Goal: Task Accomplishment & Management: Complete application form

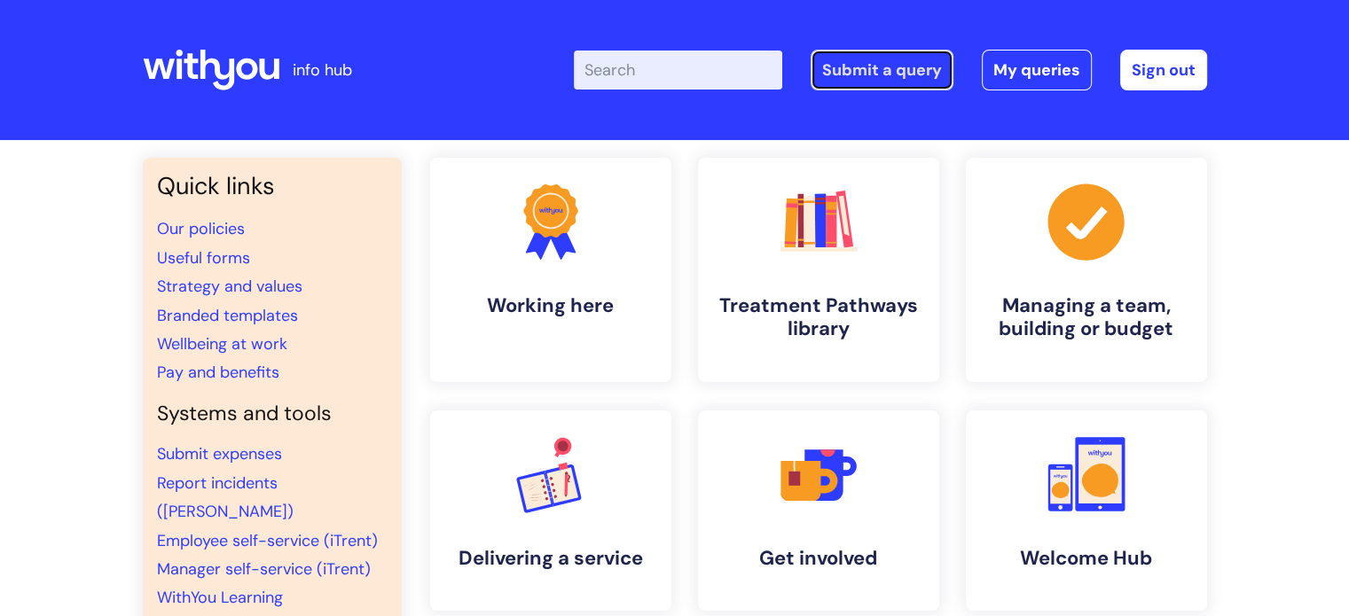
click at [895, 68] on link "Submit a query" at bounding box center [882, 70] width 143 height 41
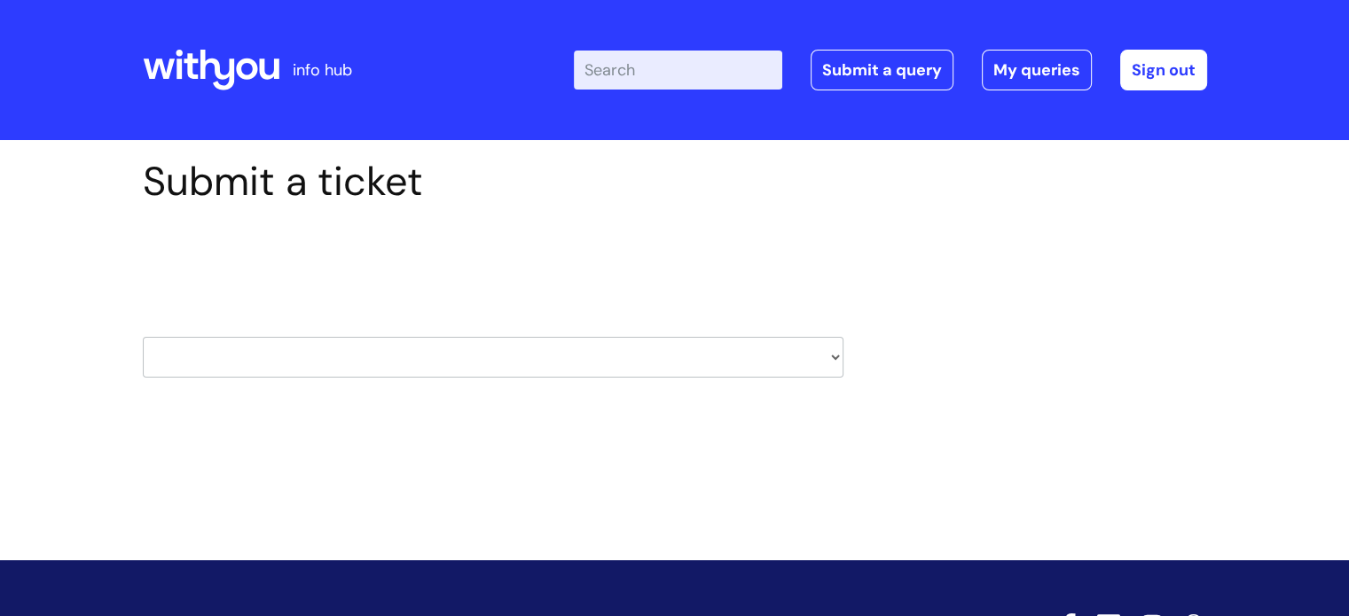
click at [831, 355] on select "HR / People IT and Support Clinical Drug Alerts Finance Accounts Data Support T…" at bounding box center [493, 357] width 701 height 41
select select "it_and_support"
click at [143, 337] on select "HR / People IT and Support Clinical Drug Alerts Finance Accounts Data Support T…" at bounding box center [493, 357] width 701 height 41
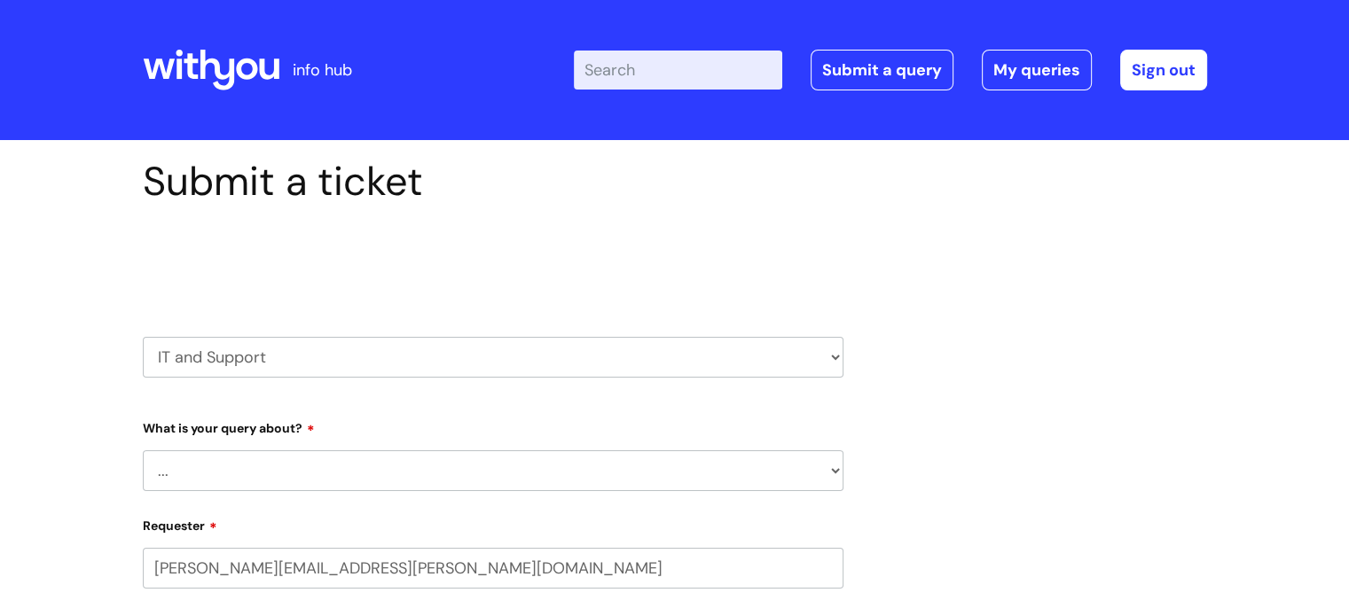
select select "80004418200"
click at [834, 471] on select "... Mobile Phone Reset & MFA Accounts, Starters and Leavers IT Hardware issue I…" at bounding box center [493, 470] width 701 height 41
select select "I need help logging in"
click at [143, 450] on select "... Mobile Phone Reset & MFA Accounts, Starters and Leavers IT Hardware issue I…" at bounding box center [493, 470] width 701 height 41
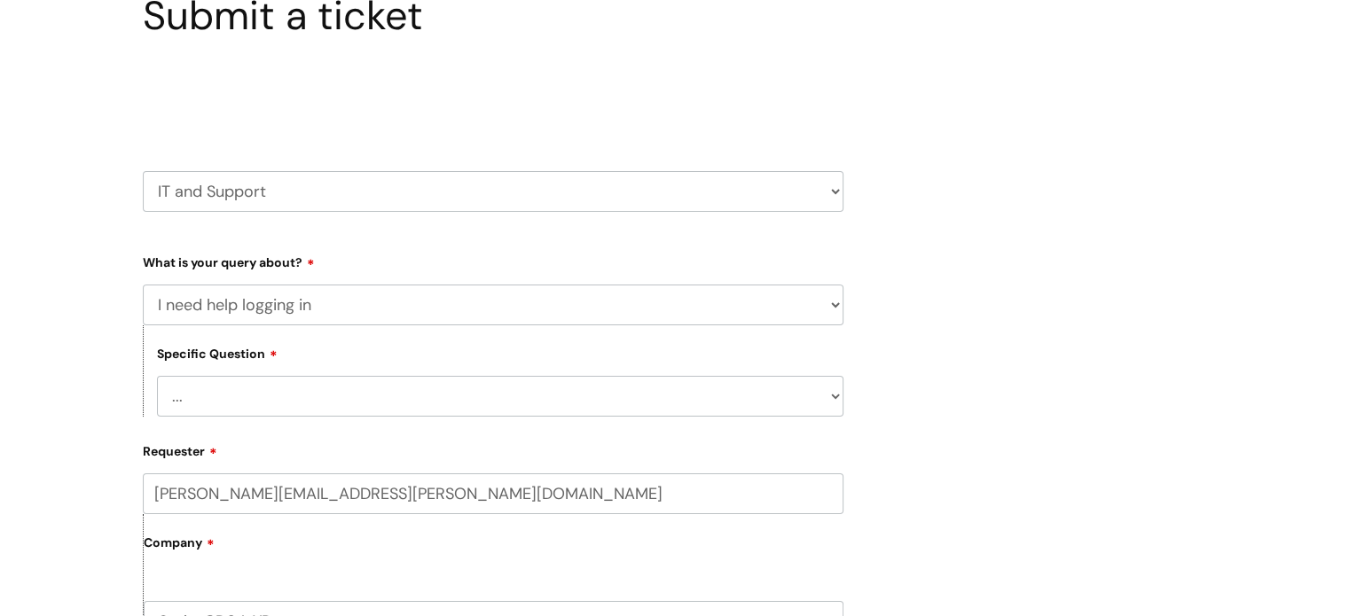
scroll to position [177, 0]
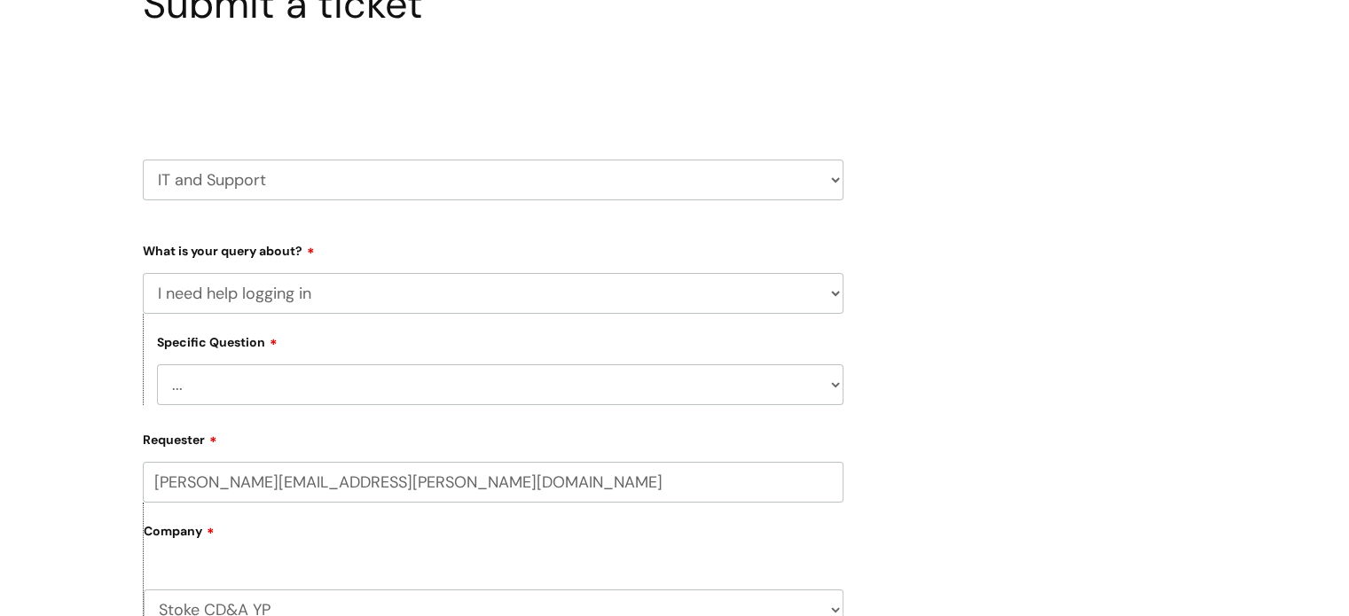
click at [233, 383] on select "... I need help logging into my laptop/chromebook I need access or help logging…" at bounding box center [500, 384] width 686 height 41
select select "I need help logging into my laptop/chromebook"
click at [157, 364] on select "... I need help logging into my laptop/chromebook I need access or help logging…" at bounding box center [500, 384] width 686 height 41
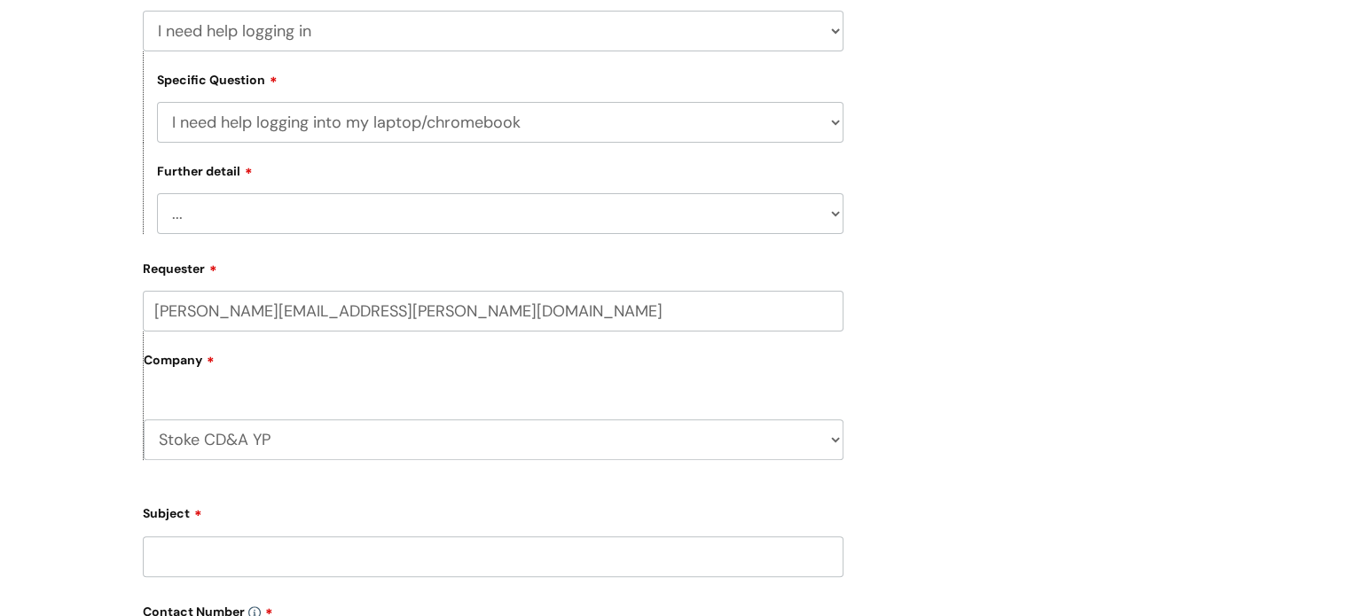
scroll to position [443, 0]
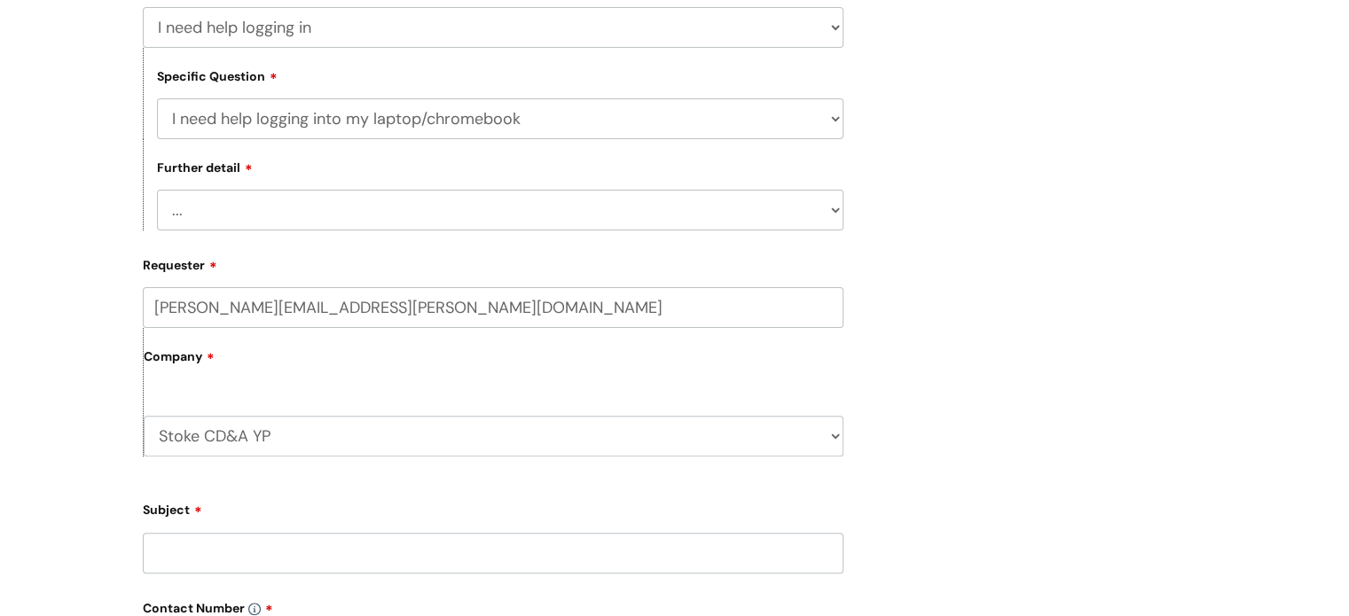
click at [209, 208] on select "... I need help with my Single Sign On password" at bounding box center [500, 210] width 686 height 41
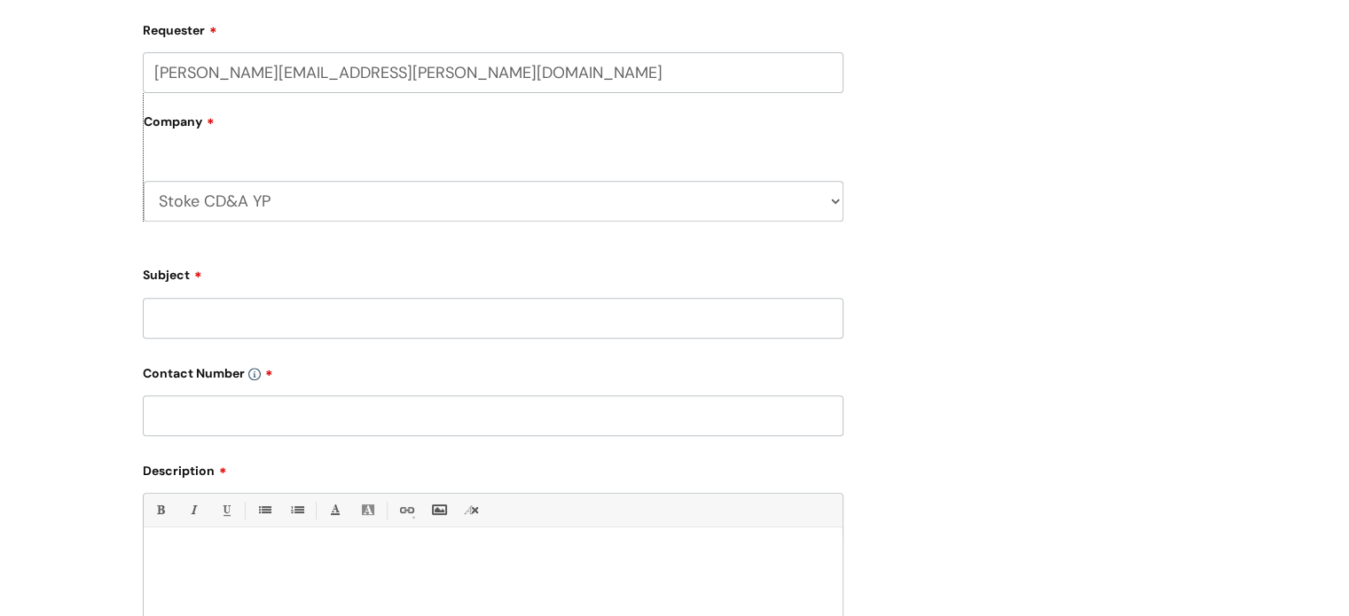
scroll to position [709, 0]
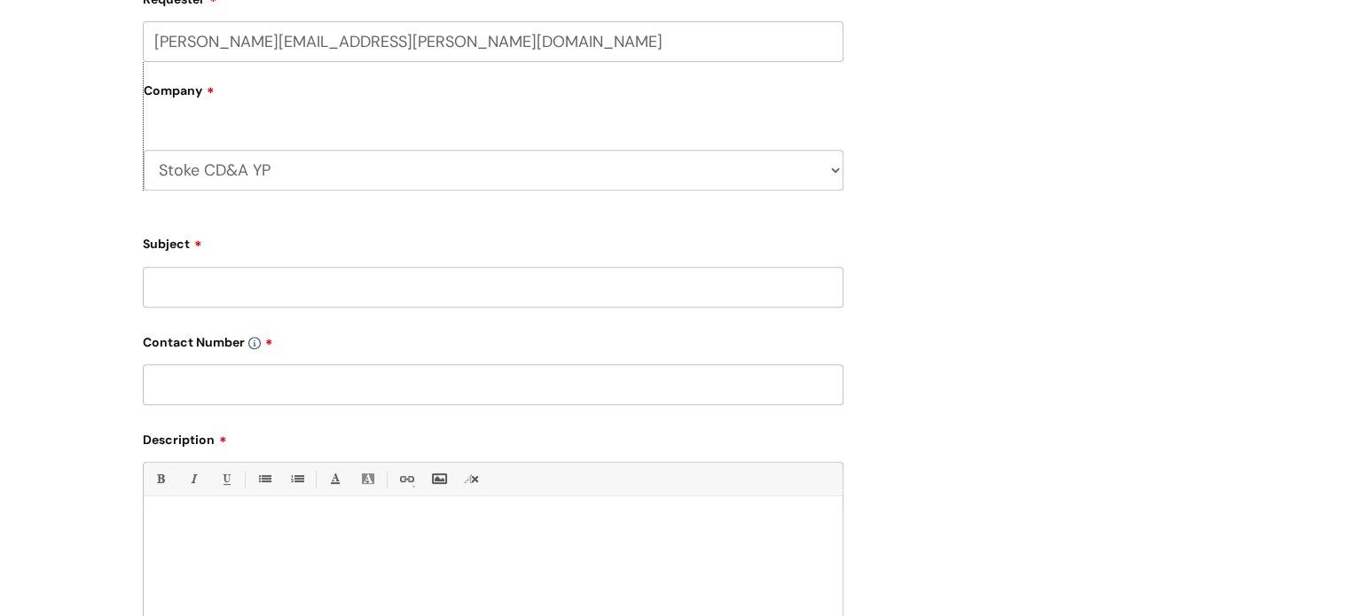
click at [210, 286] on input "Subject" at bounding box center [493, 287] width 701 height 41
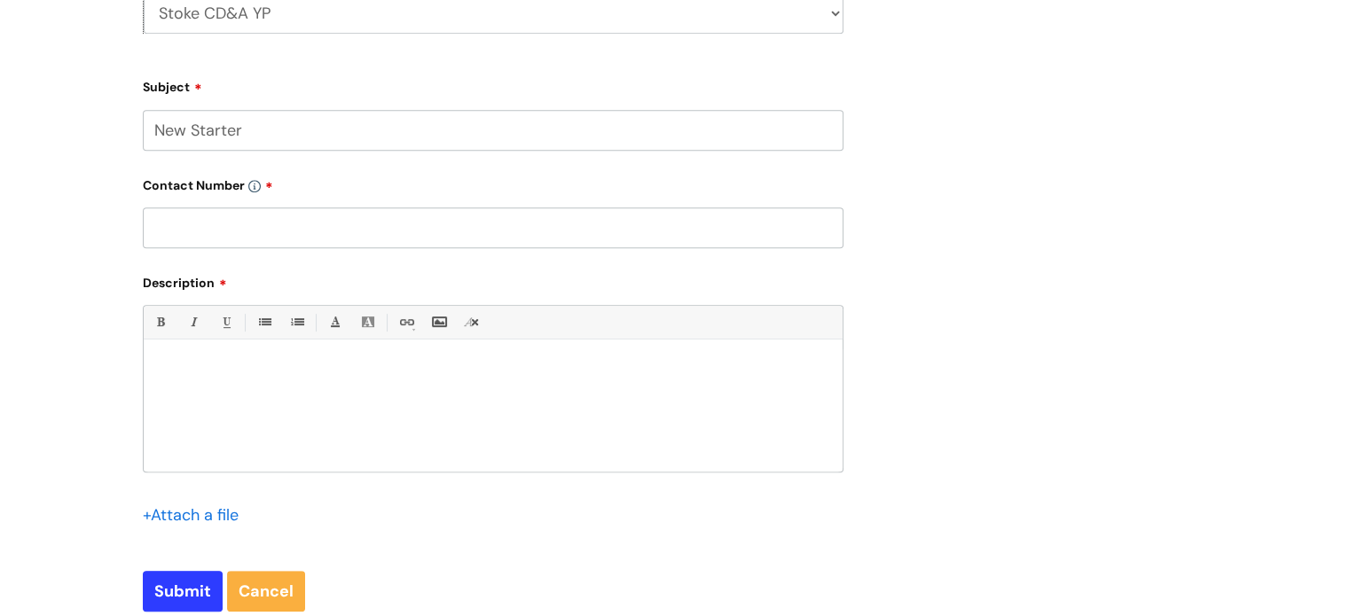
scroll to position [887, 0]
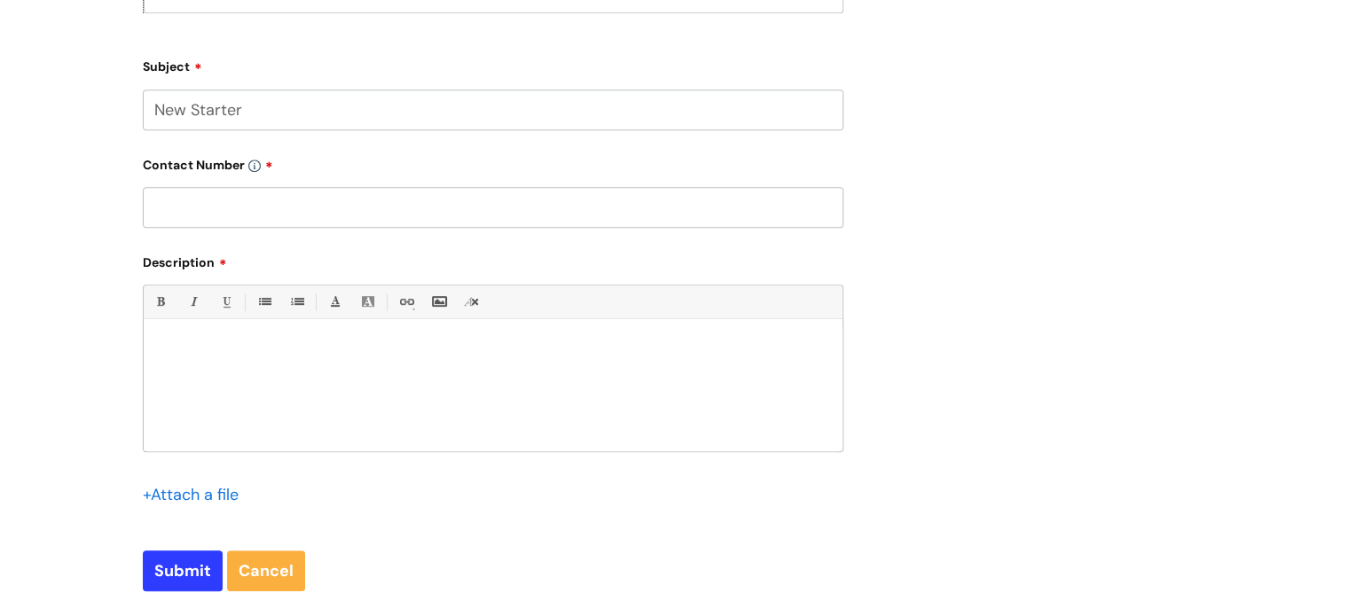
type input "New Starter"
click at [160, 357] on p at bounding box center [493, 350] width 672 height 16
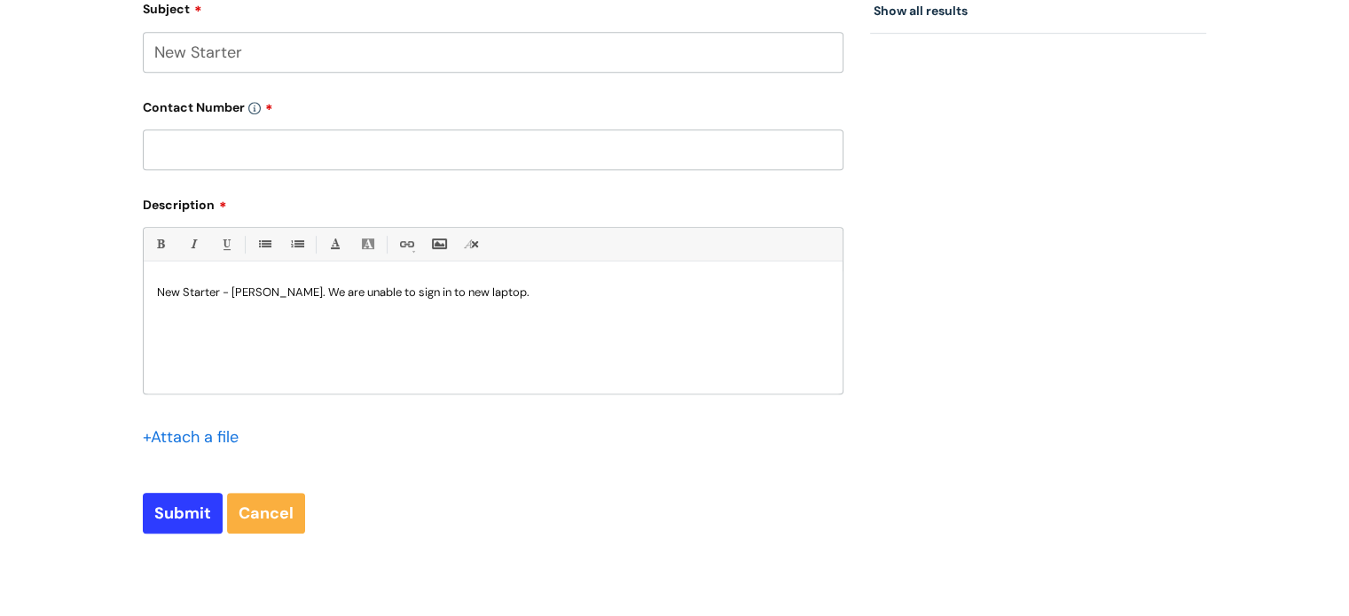
scroll to position [975, 0]
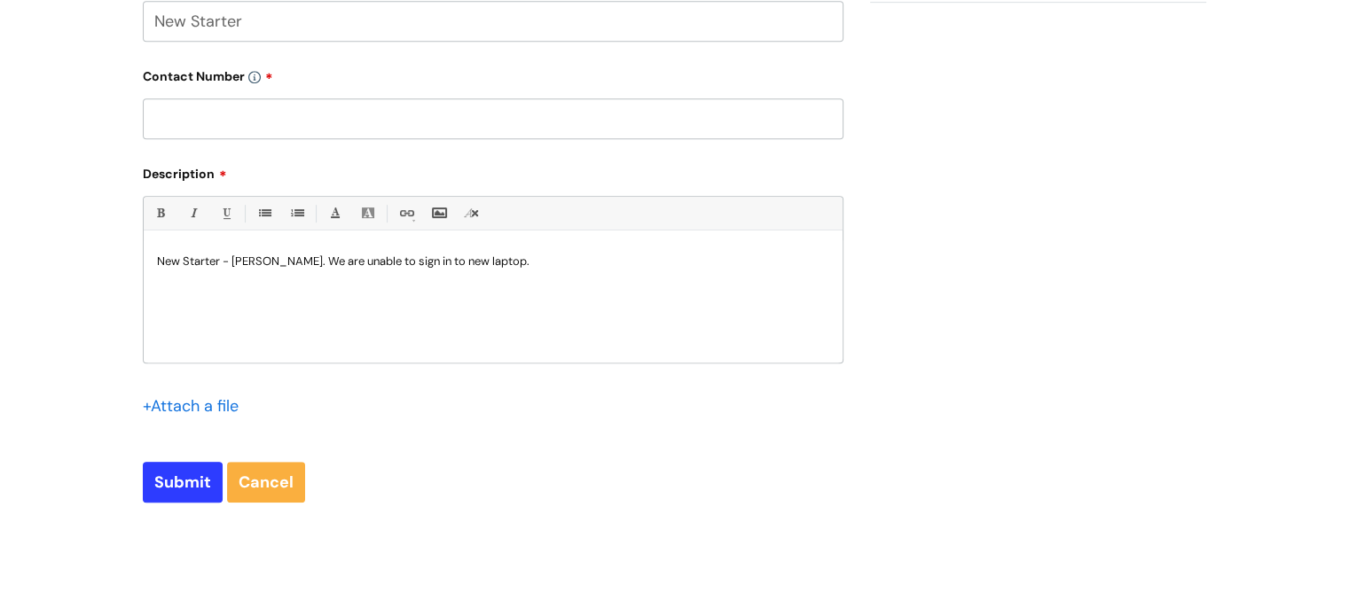
click at [163, 240] on div "Bold (Ctrl-B) Italic (Ctrl-I) Underline(Ctrl-U) • Unordered List (Ctrl-Shift-7)…" at bounding box center [493, 279] width 701 height 167
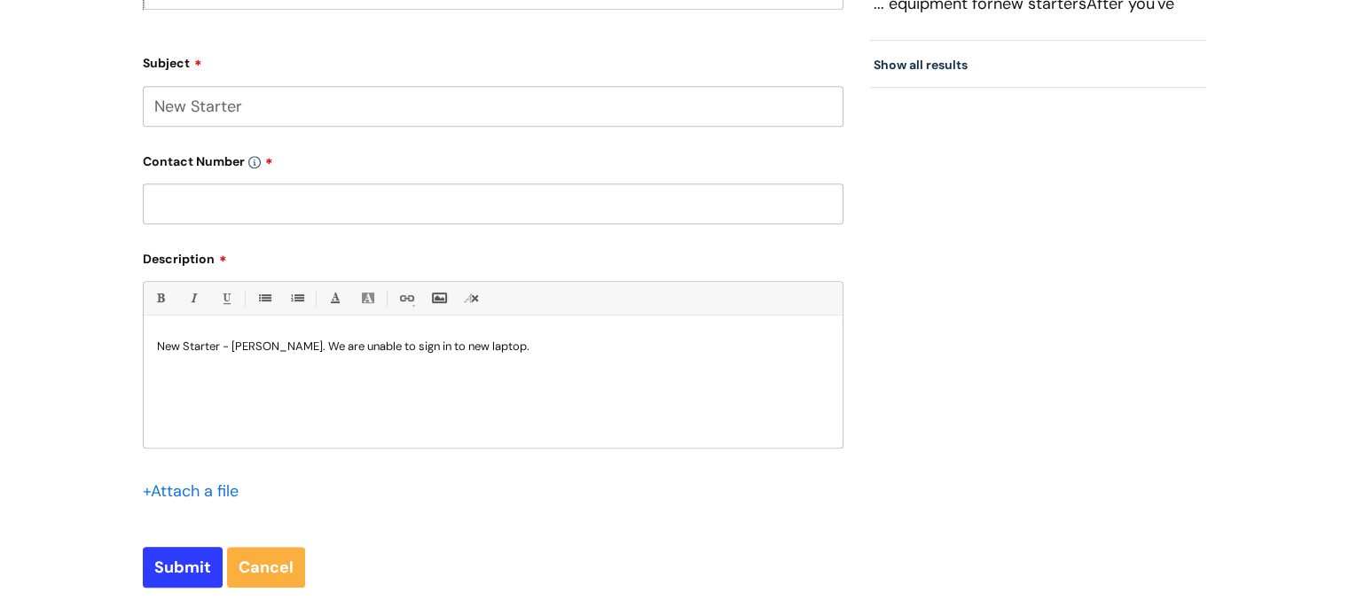
scroll to position [887, 0]
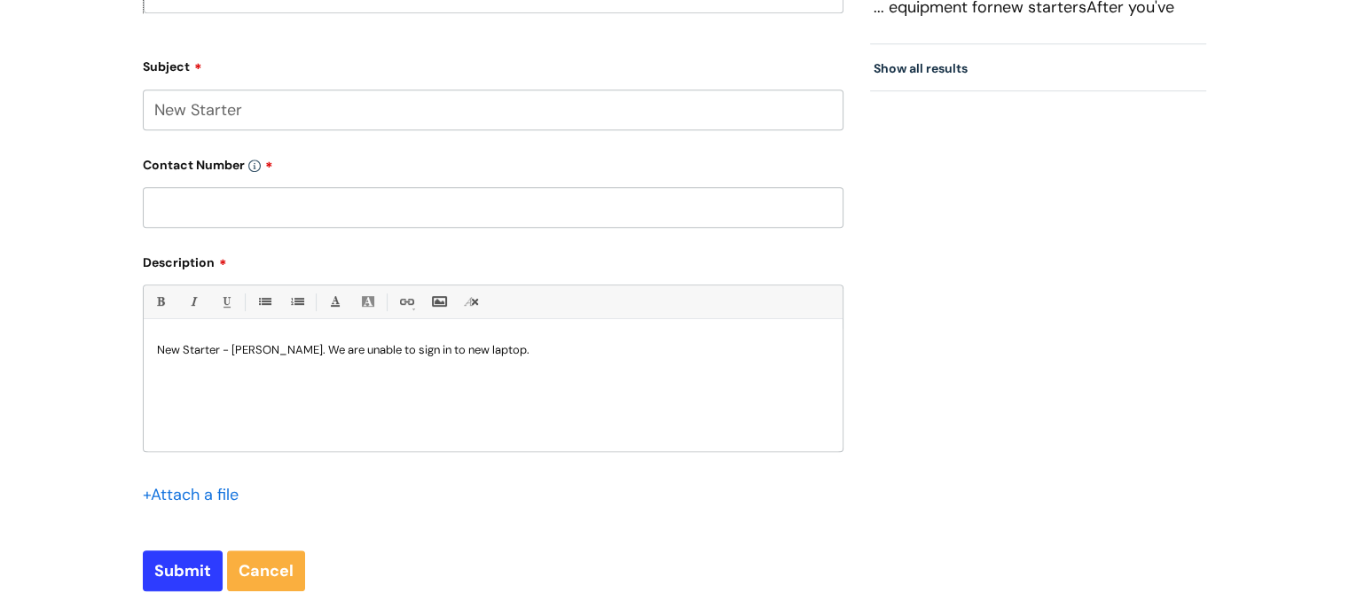
click at [174, 208] on input "text" at bounding box center [493, 207] width 701 height 41
type input "07974350018"
click at [177, 325] on div "Bold (Ctrl-B) Italic (Ctrl-I) Underline(Ctrl-U) • Unordered List (Ctrl-Shift-7)…" at bounding box center [493, 368] width 701 height 167
click at [159, 346] on p "New Starter - Tamsin Bentley. We are unable to sign in to new laptop." at bounding box center [493, 350] width 672 height 16
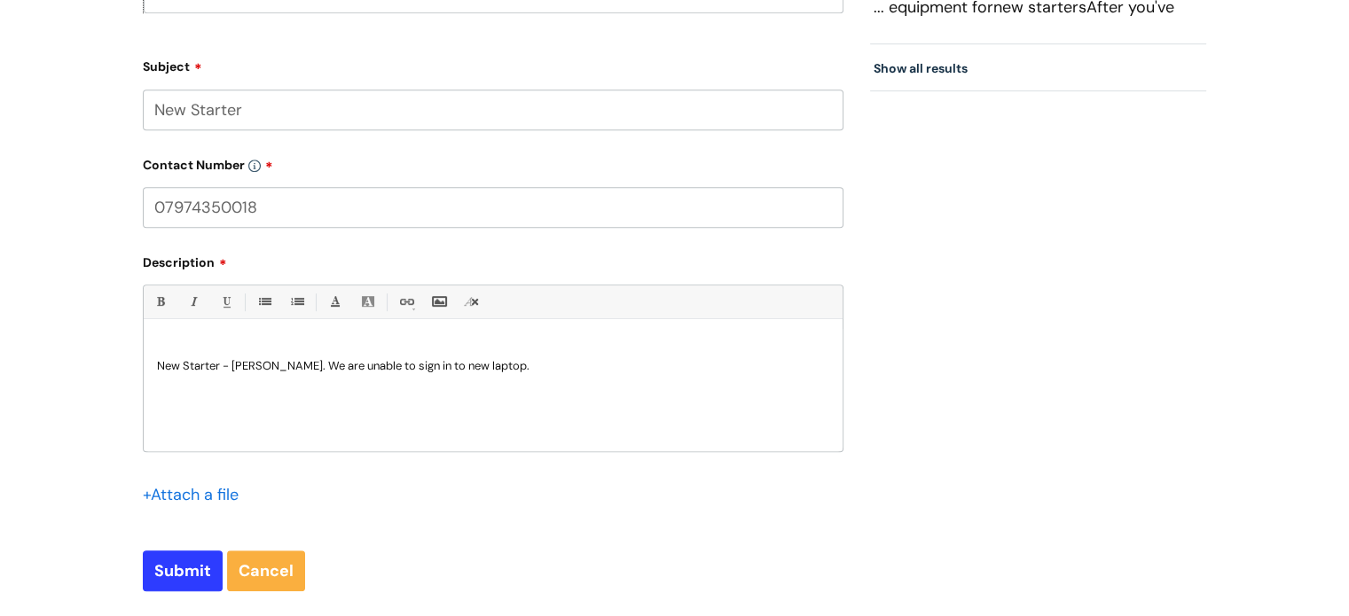
click at [169, 337] on div "New Starter - Tamsin Bentley. We are unable to sign in to new laptop." at bounding box center [493, 390] width 699 height 122
click at [533, 369] on p "New Starter - Tamsin Bentley. We are unable to sign in to new laptop." at bounding box center [493, 366] width 672 height 16
click at [461, 365] on p "New Starter - Tamsin Bentley. We are unable to sign in to new laptop and need t…" at bounding box center [493, 366] width 672 height 16
click at [748, 372] on p "New Starter - Tamsin Bentley. We are unable to sign in to the new laptop and ne…" at bounding box center [493, 366] width 672 height 16
click at [174, 574] on input "Submit" at bounding box center [183, 571] width 80 height 41
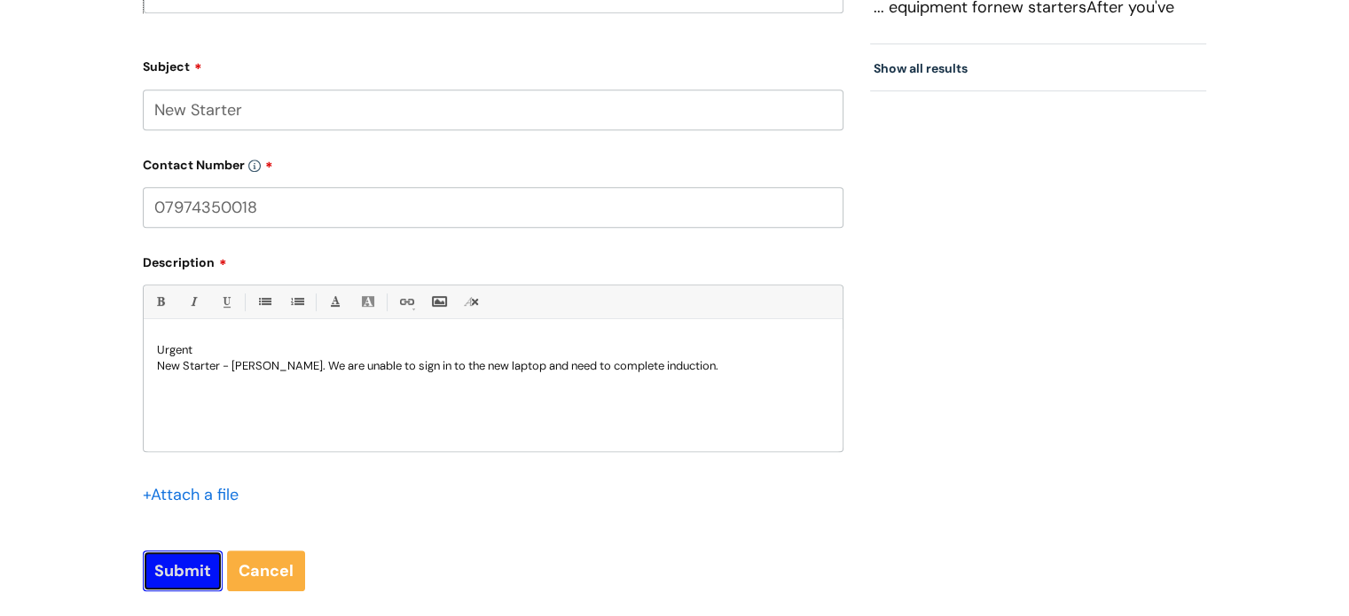
scroll to position [919, 0]
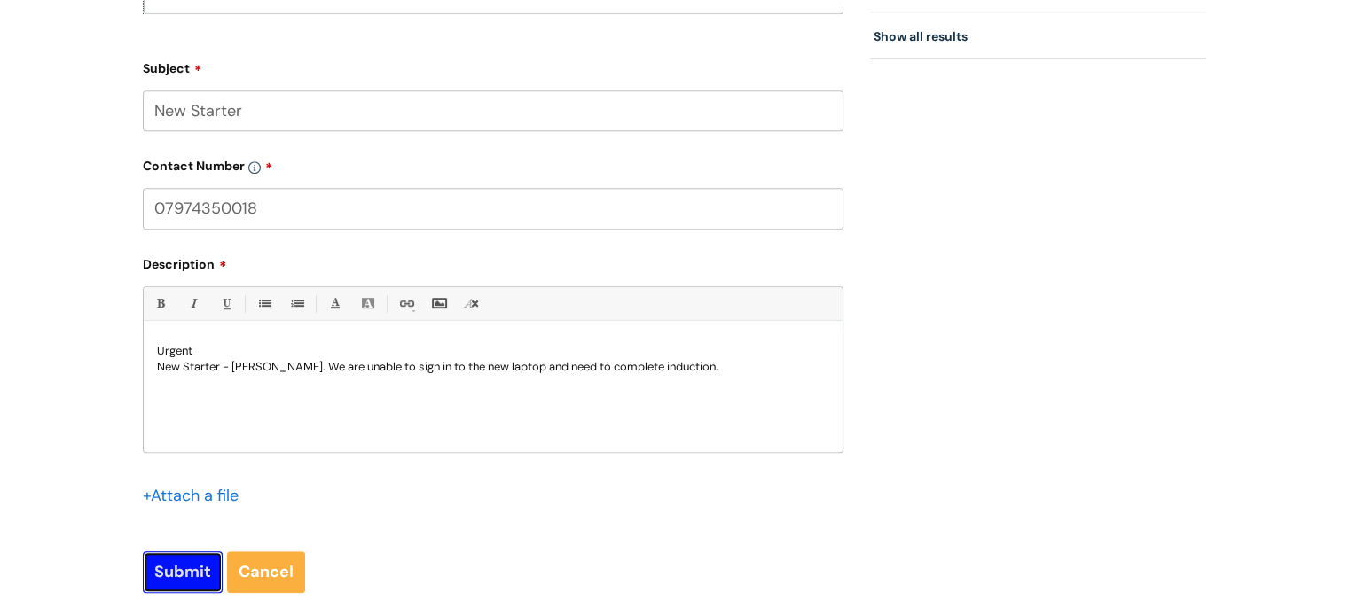
click at [184, 567] on input "Submit" at bounding box center [183, 572] width 80 height 41
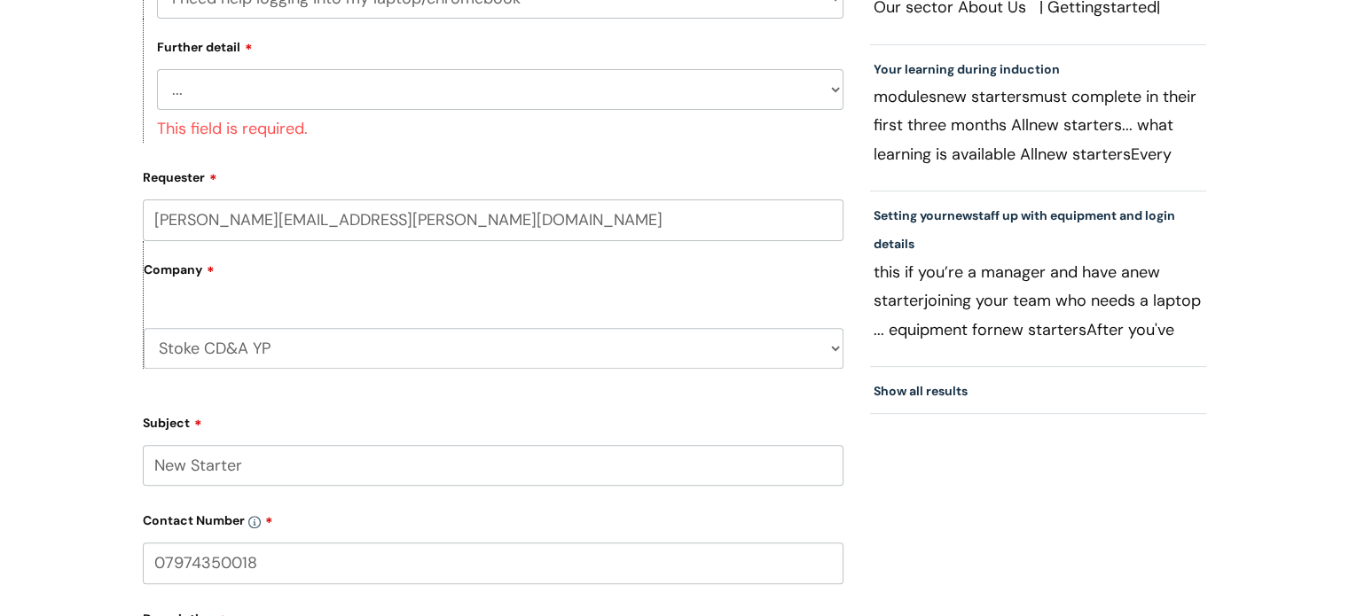
scroll to position [387, 0]
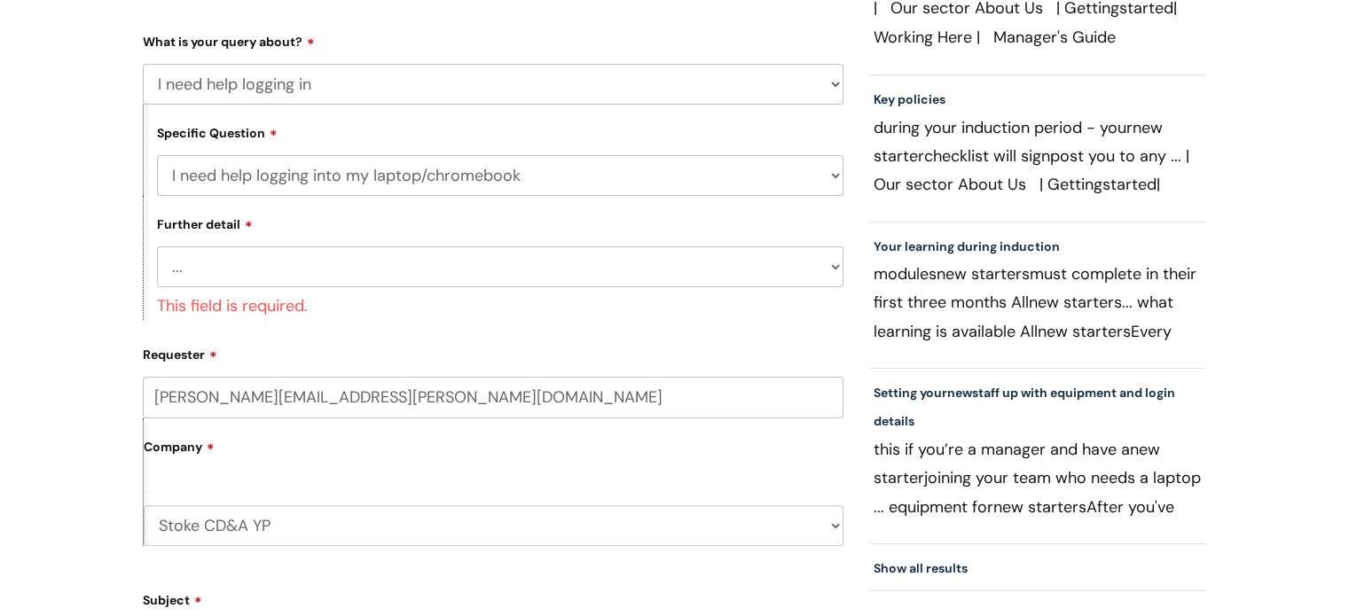
click at [192, 262] on select "... I need help with my Single Sign On password" at bounding box center [500, 267] width 686 height 41
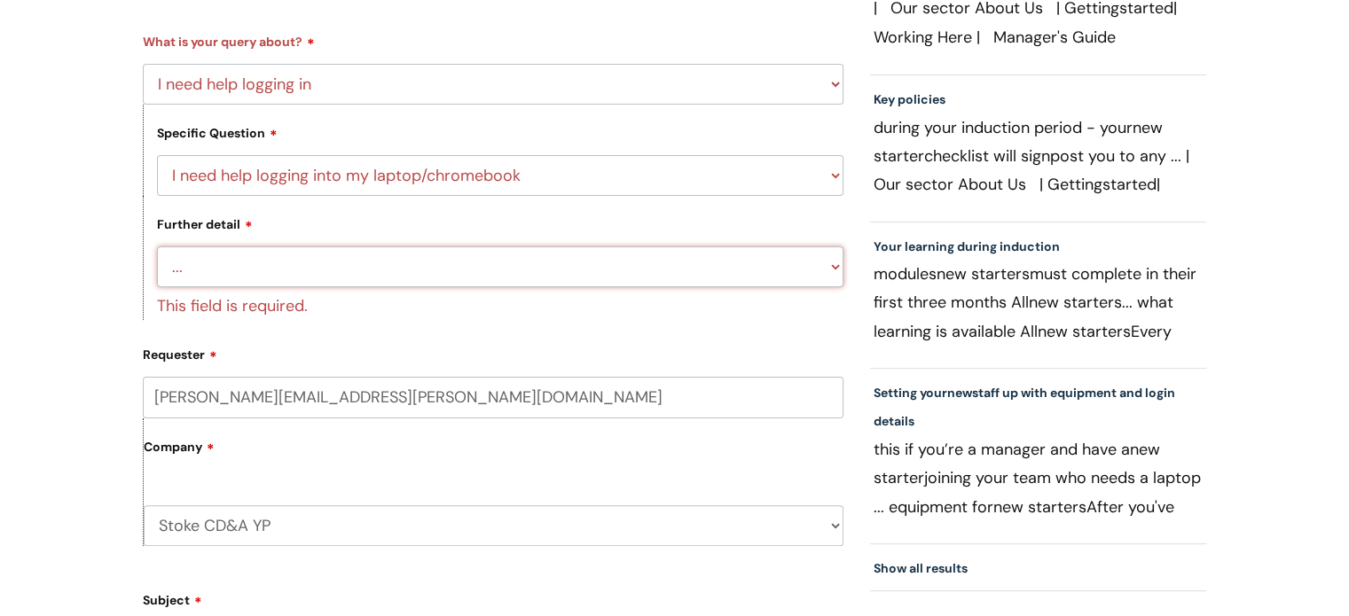
select select "I need help with my Single Sign On password"
click at [157, 247] on select "... I need help with my Single Sign On password" at bounding box center [500, 267] width 686 height 41
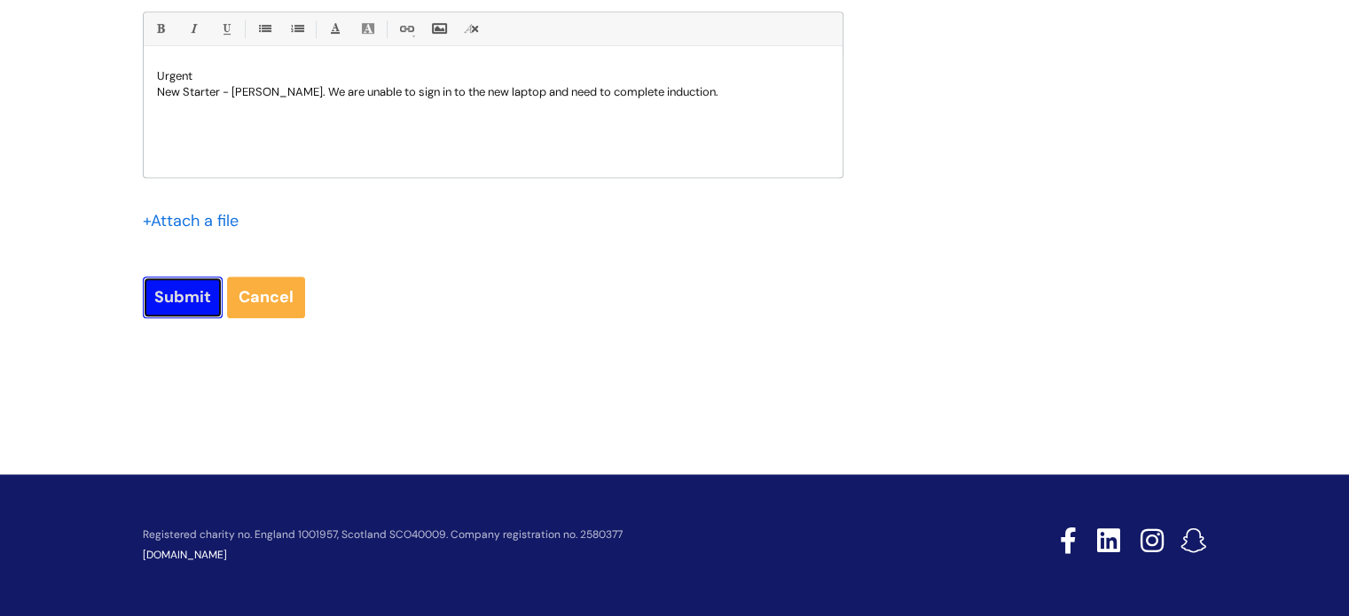
scroll to position [1161, 0]
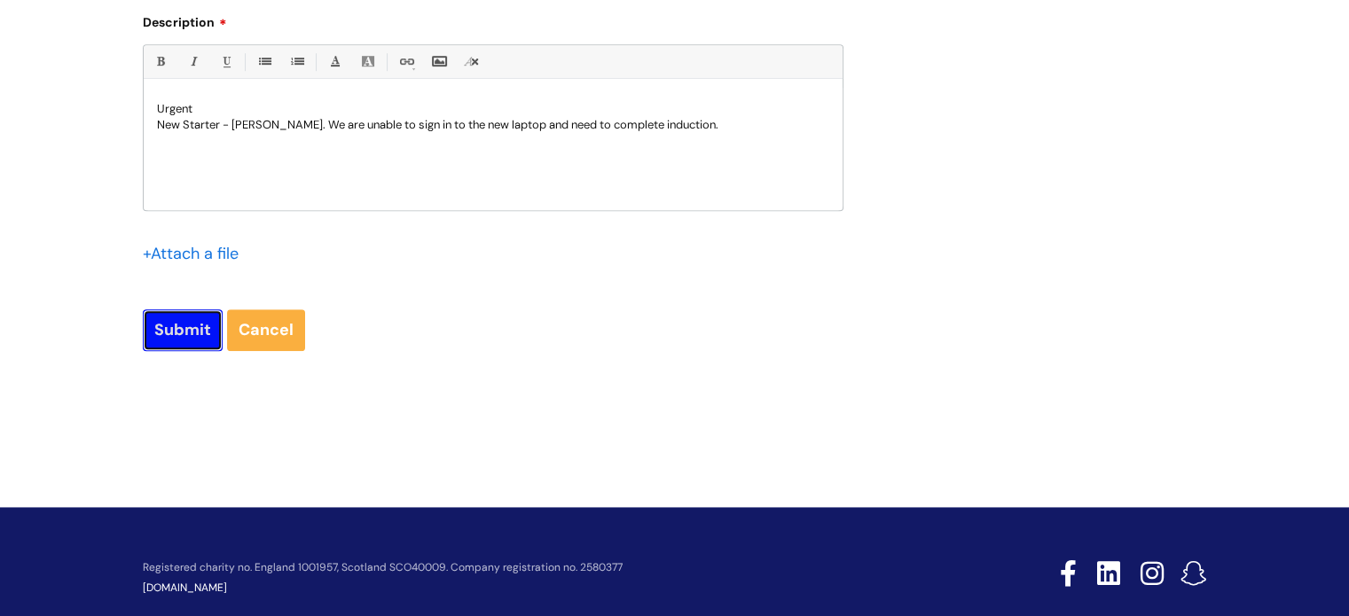
click at [177, 309] on input "Submit" at bounding box center [183, 329] width 80 height 41
type input "Please Wait..."
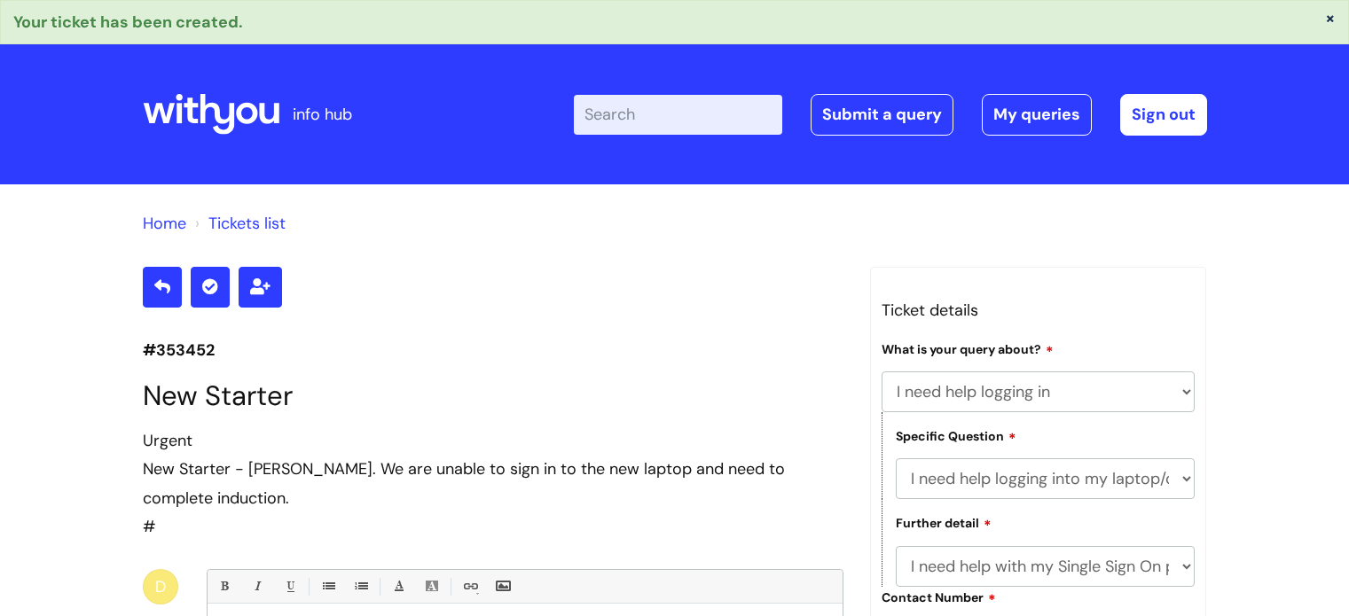
select select "I need help logging in"
select select "I need help logging into my laptop/chromebook"
select select "I need help with my Single Sign On password"
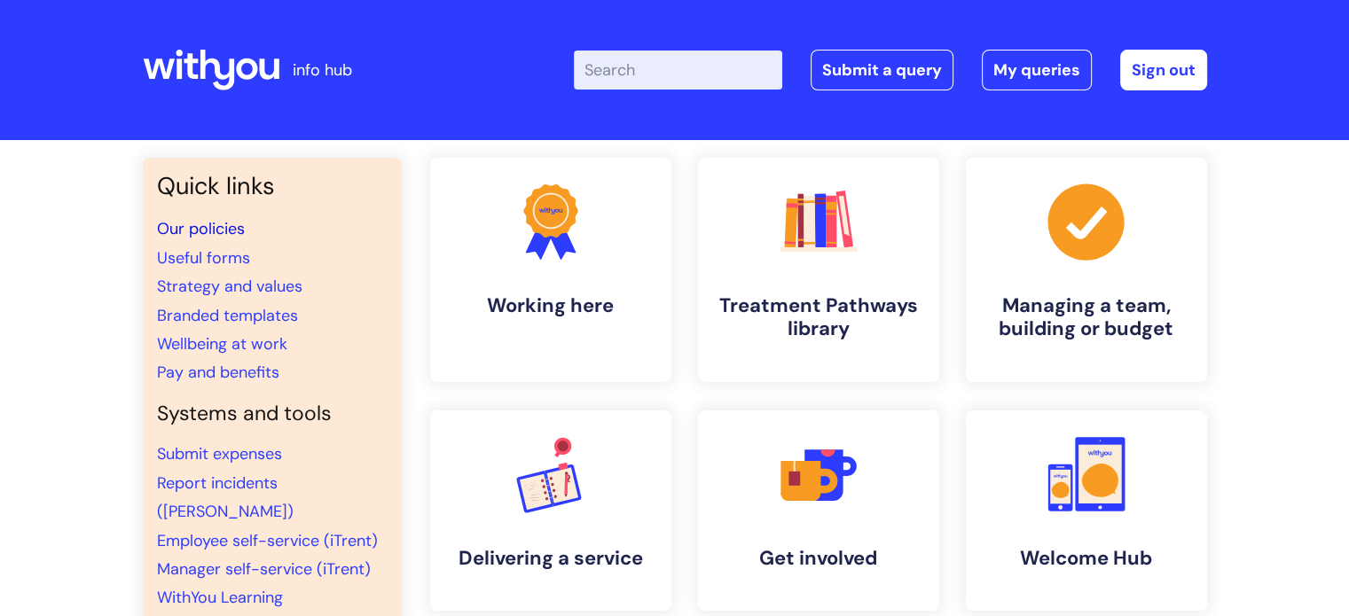
click at [188, 230] on link "Our policies" at bounding box center [201, 228] width 88 height 21
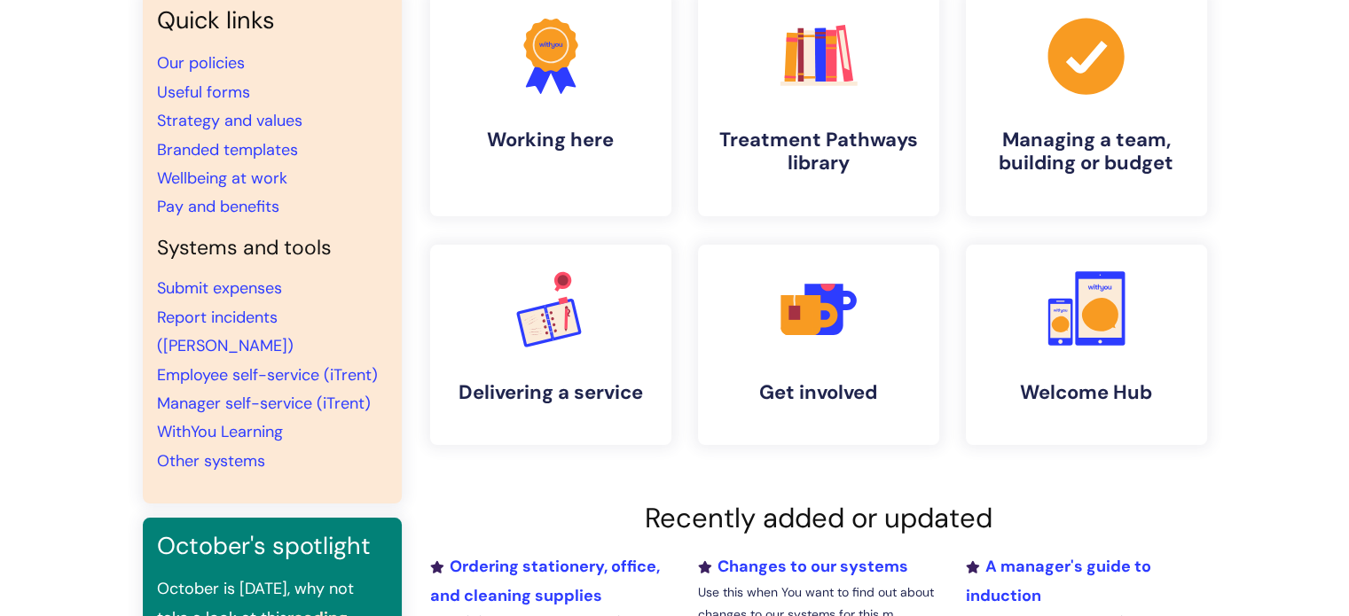
scroll to position [177, 0]
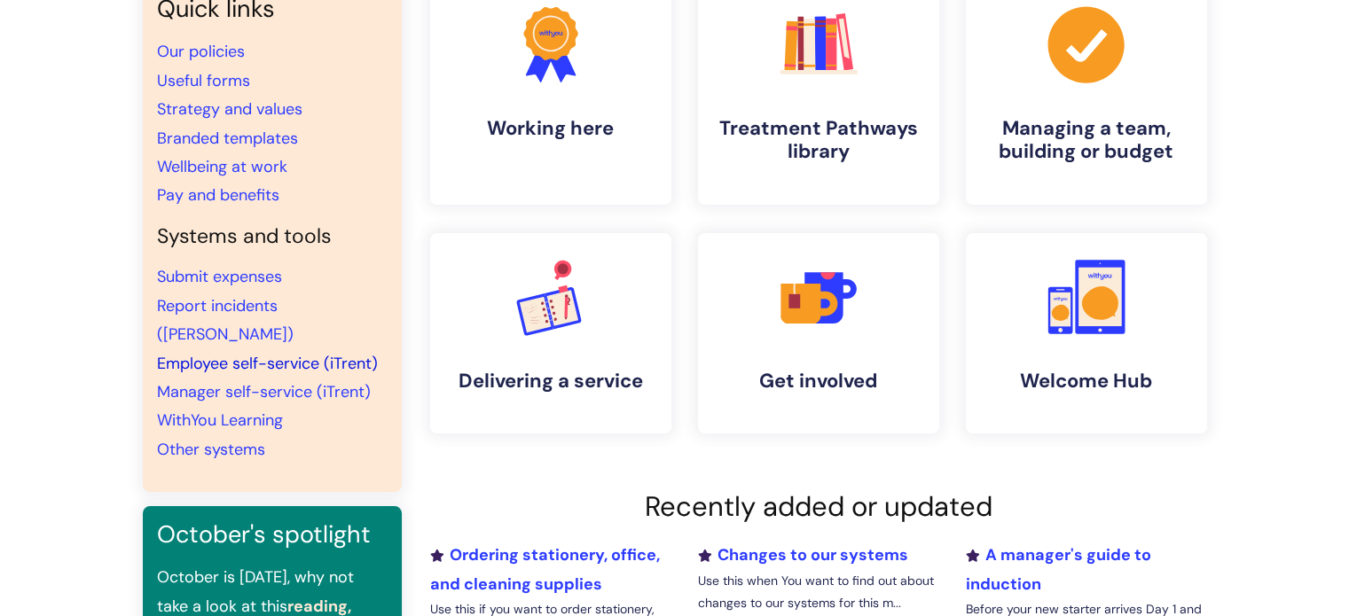
click at [238, 353] on link "Employee self-service (iTrent)" at bounding box center [267, 363] width 221 height 21
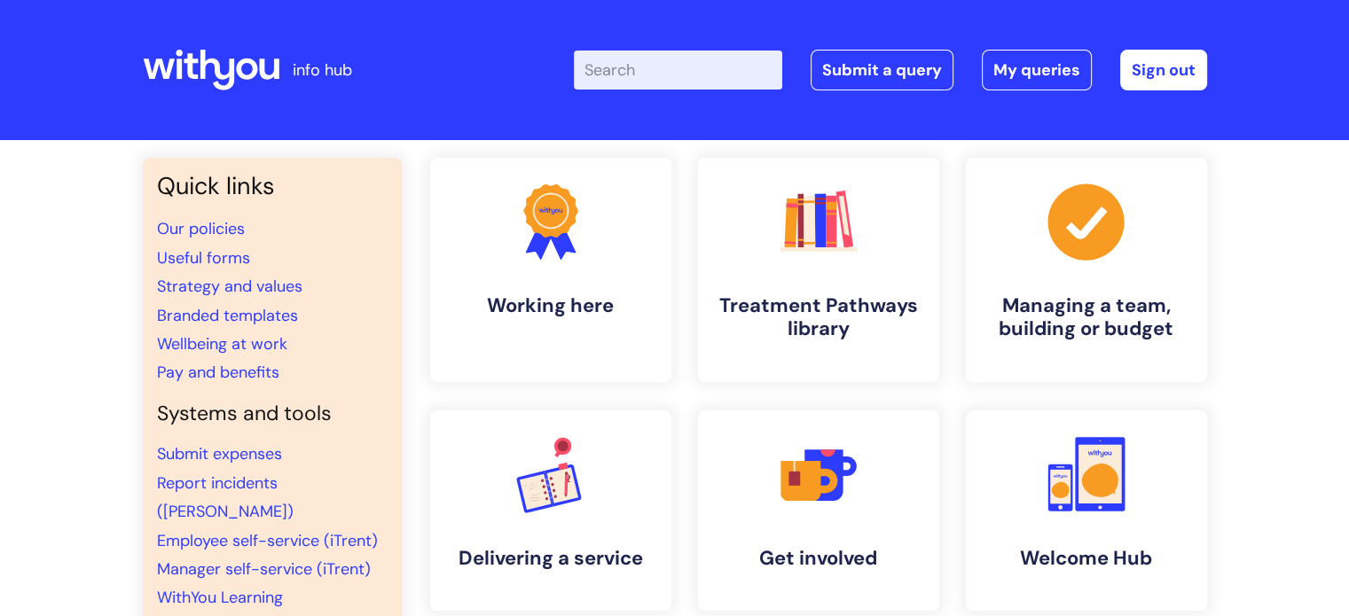
drag, startPoint x: 117, startPoint y: 3, endPoint x: 401, endPoint y: 507, distance: 578.9
click at [401, 507] on div "Quick links Our policies Useful forms Strategy and values Branded templates Wel…" at bounding box center [272, 414] width 259 height 512
drag, startPoint x: 145, startPoint y: 0, endPoint x: 302, endPoint y: 233, distance: 280.6
click at [302, 233] on li "Our policies" at bounding box center [272, 229] width 231 height 28
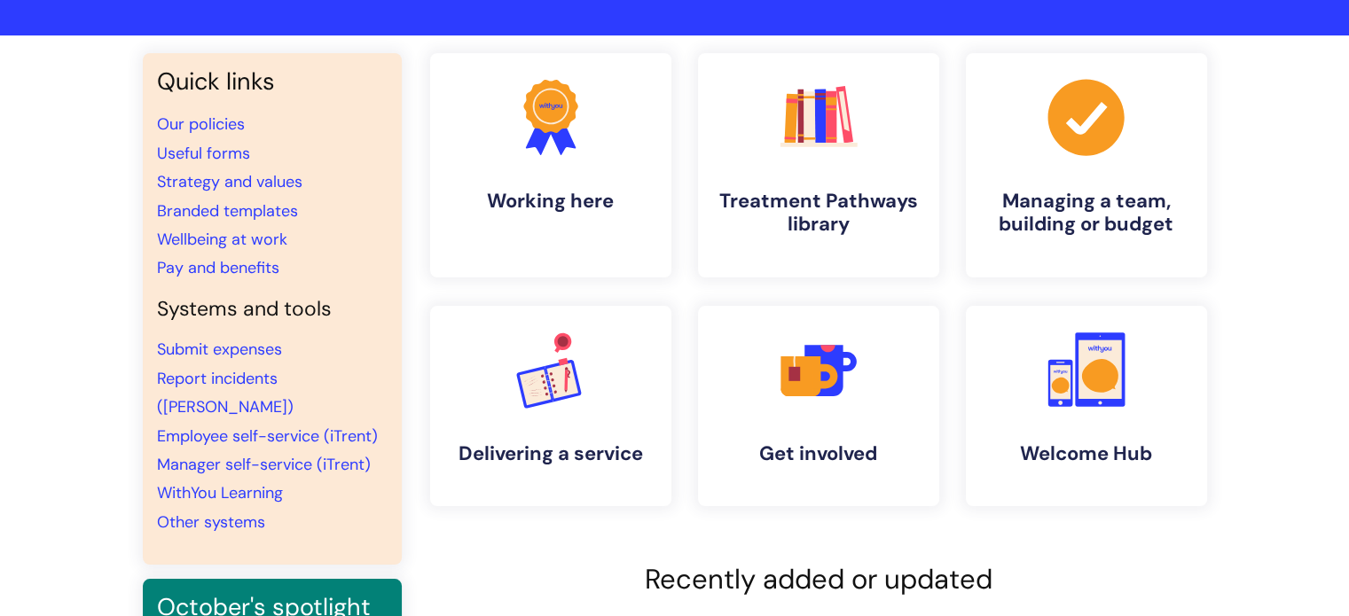
scroll to position [266, 0]
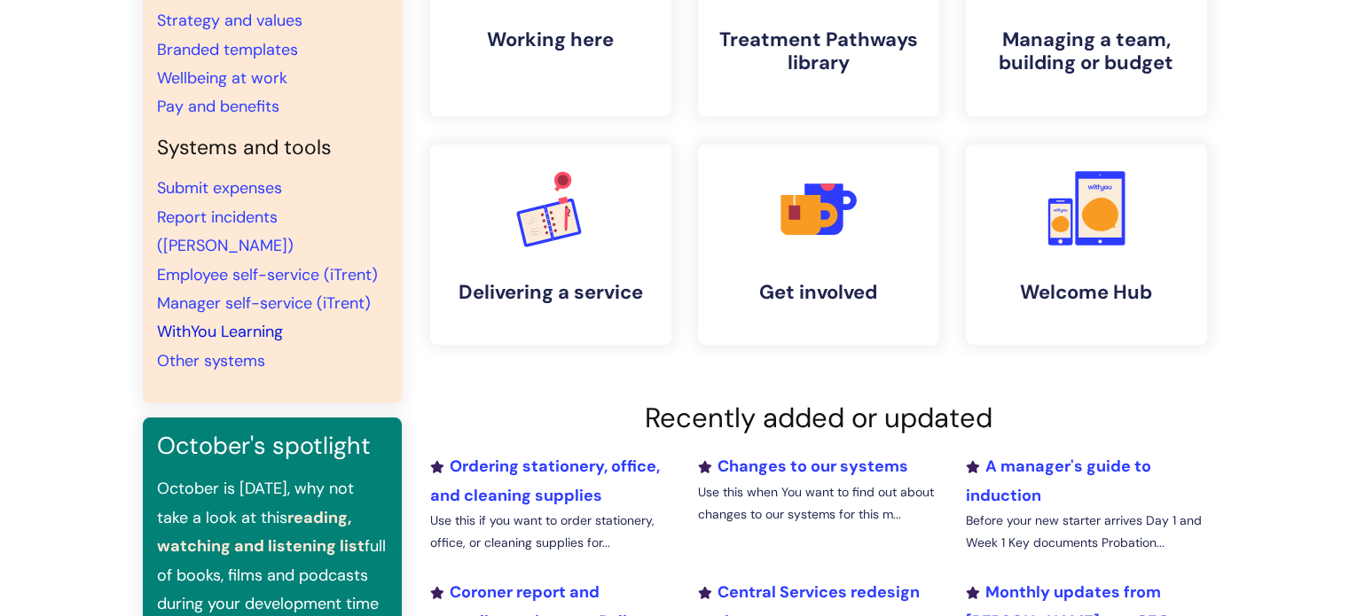
click at [184, 321] on link "WithYou Learning" at bounding box center [220, 331] width 126 height 21
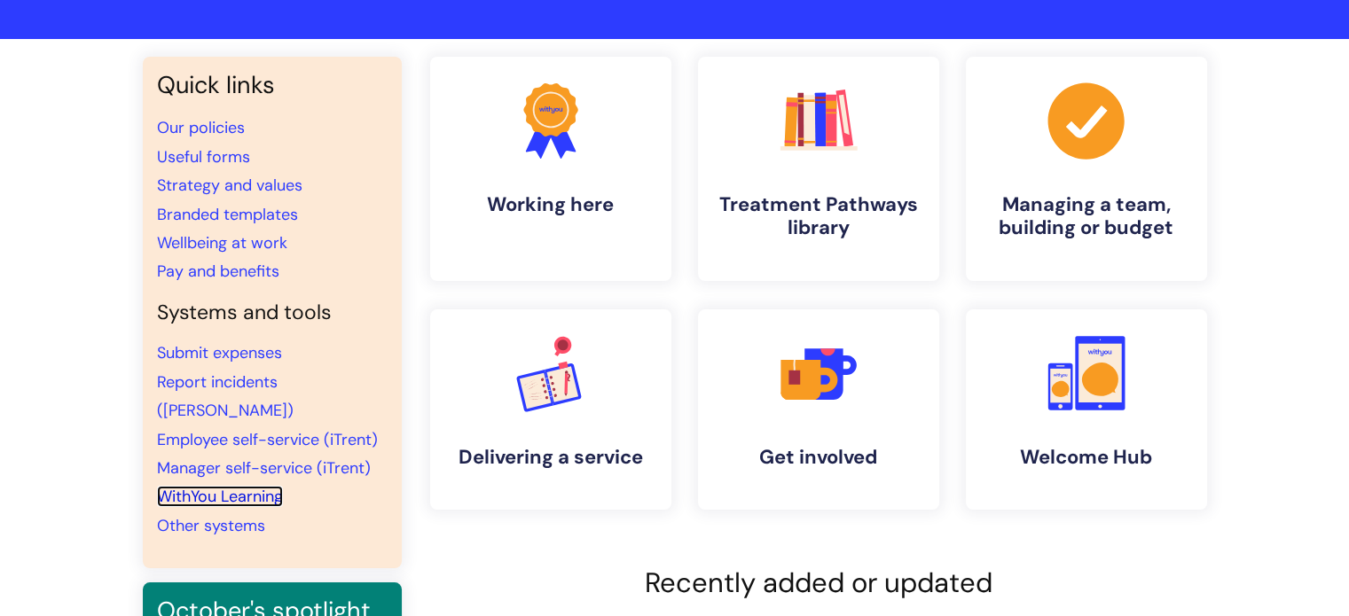
scroll to position [0, 0]
